Goal: Task Accomplishment & Management: Use online tool/utility

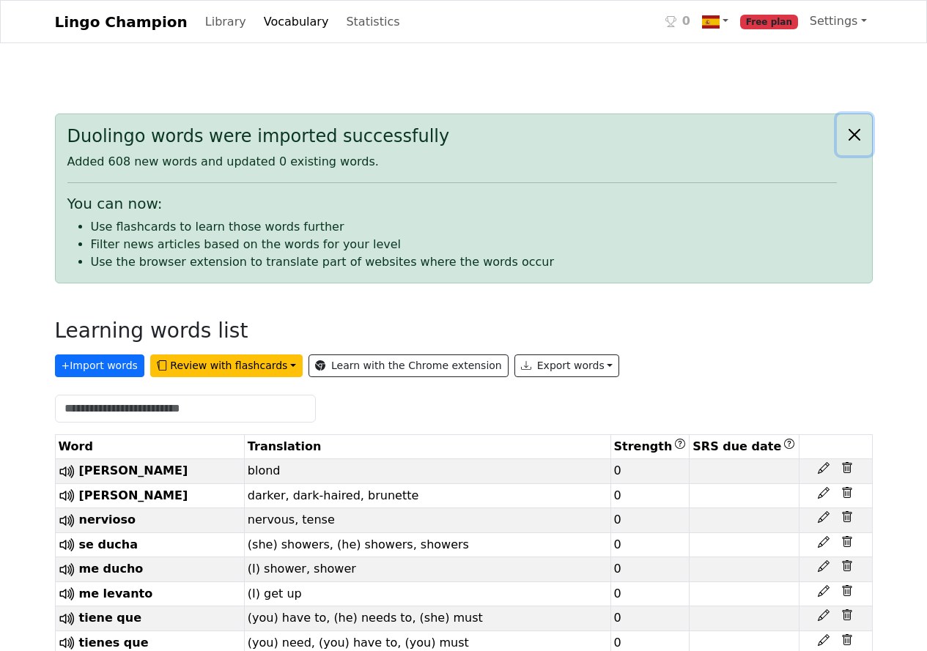
click at [858, 138] on button "Close alert" at bounding box center [854, 134] width 35 height 41
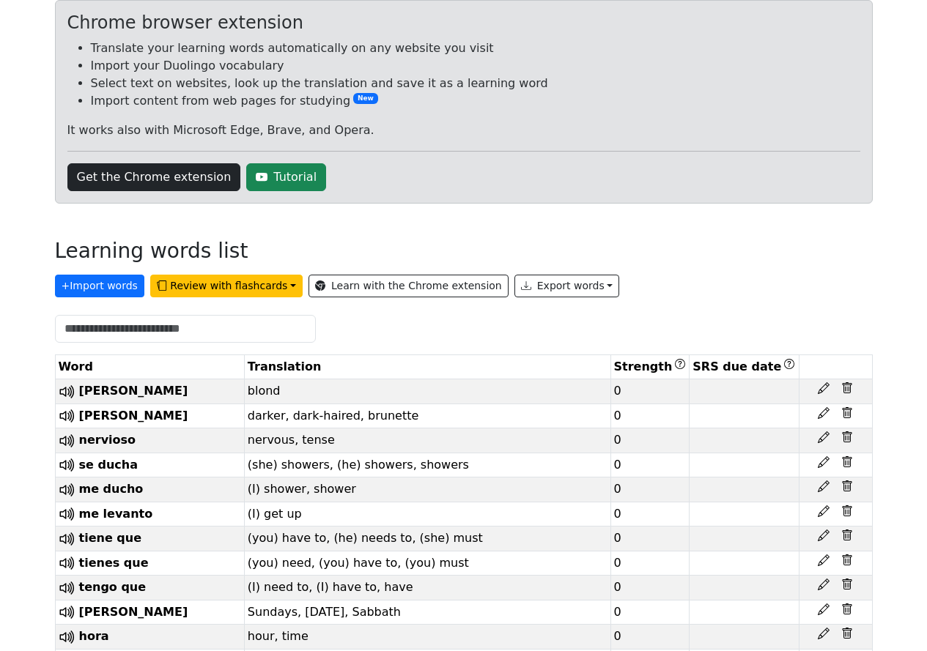
scroll to position [207, 0]
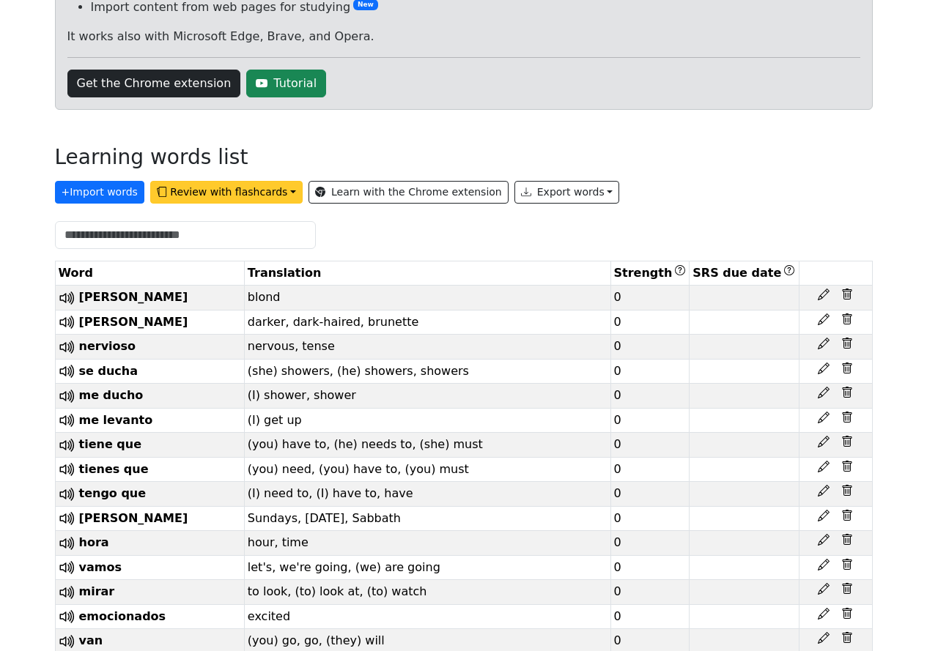
click at [271, 191] on button "Review with flashcards" at bounding box center [226, 192] width 152 height 23
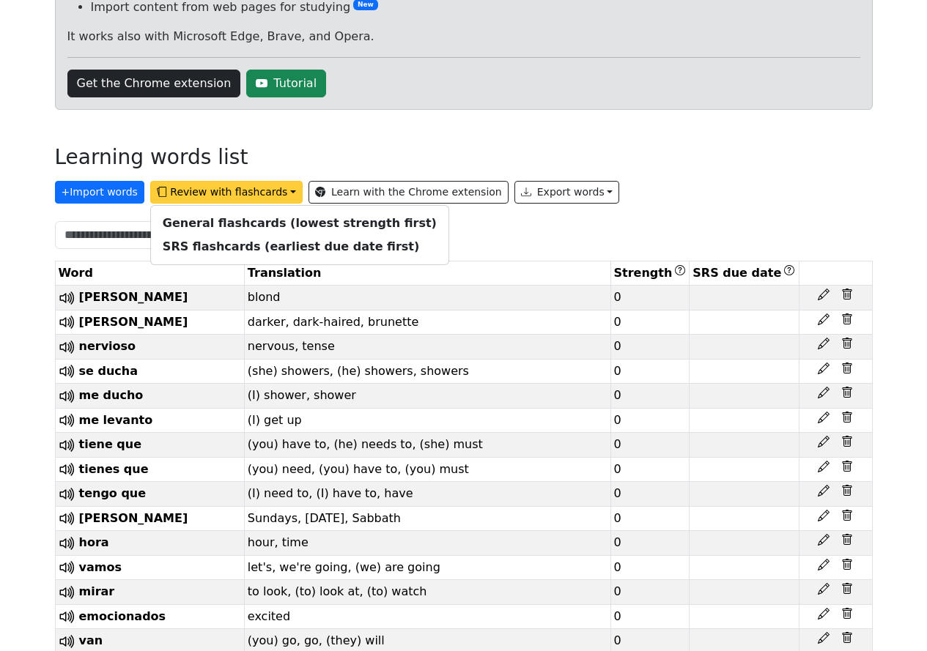
click at [271, 191] on button "Review with flashcards" at bounding box center [226, 192] width 152 height 23
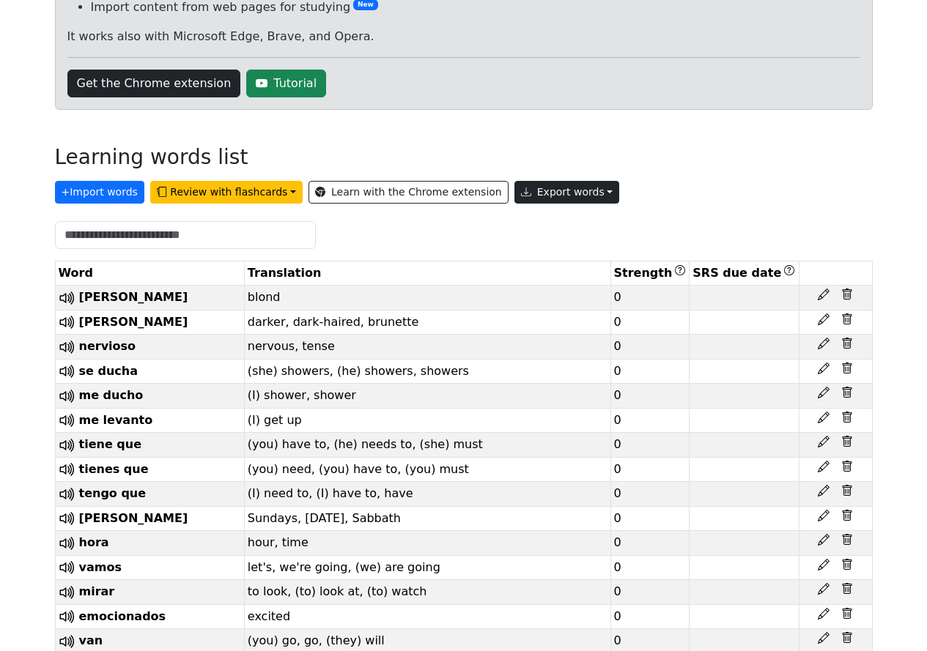
click at [562, 191] on button "Export words" at bounding box center [567, 192] width 106 height 23
click at [561, 221] on link "Copy to clipboard" at bounding box center [600, 223] width 171 height 23
click at [560, 193] on button "Export words" at bounding box center [567, 192] width 106 height 23
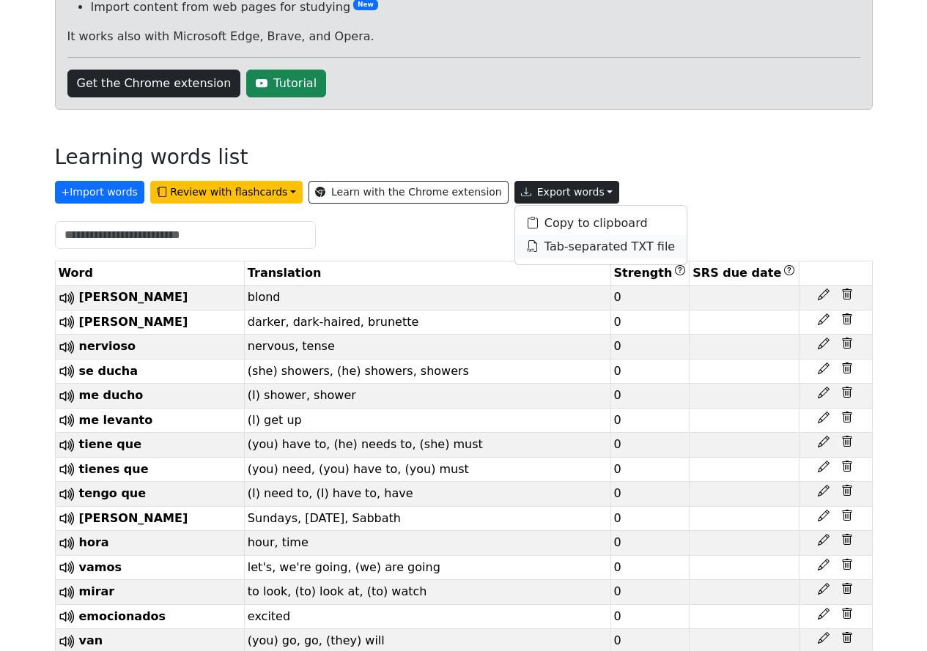
click at [537, 248] on link "Tab-separated TXT file" at bounding box center [600, 246] width 171 height 23
